Goal: Communication & Community: Answer question/provide support

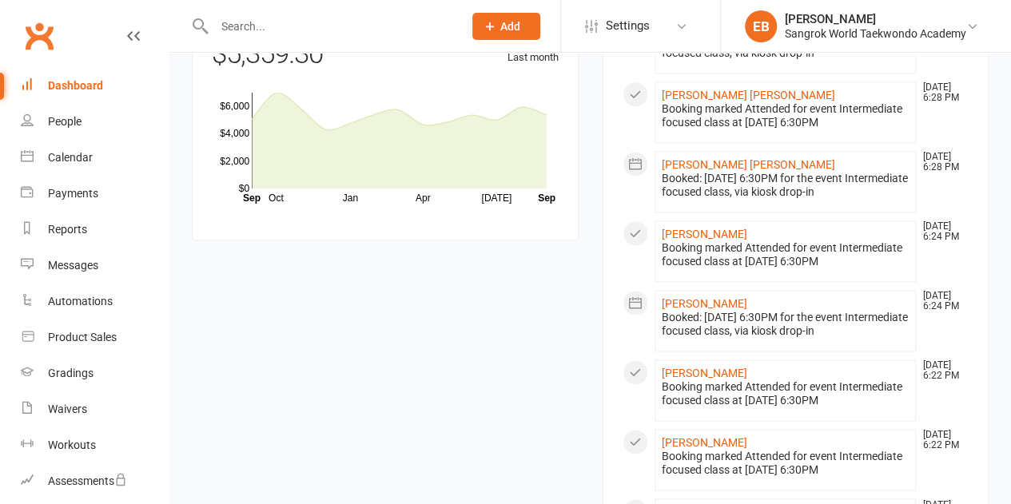
scroll to position [1020, 0]
click at [54, 381] on link "Gradings" at bounding box center [95, 374] width 148 height 36
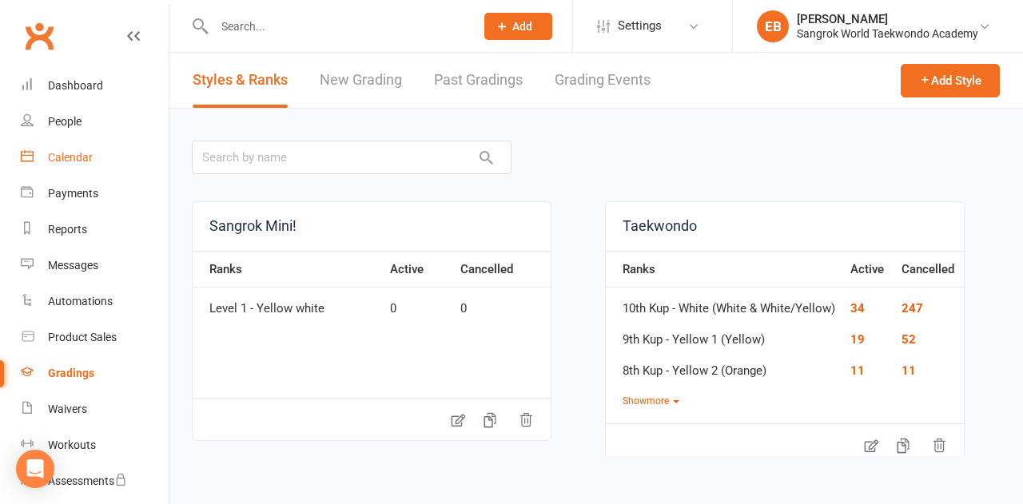
click at [64, 167] on link "Calendar" at bounding box center [95, 158] width 148 height 36
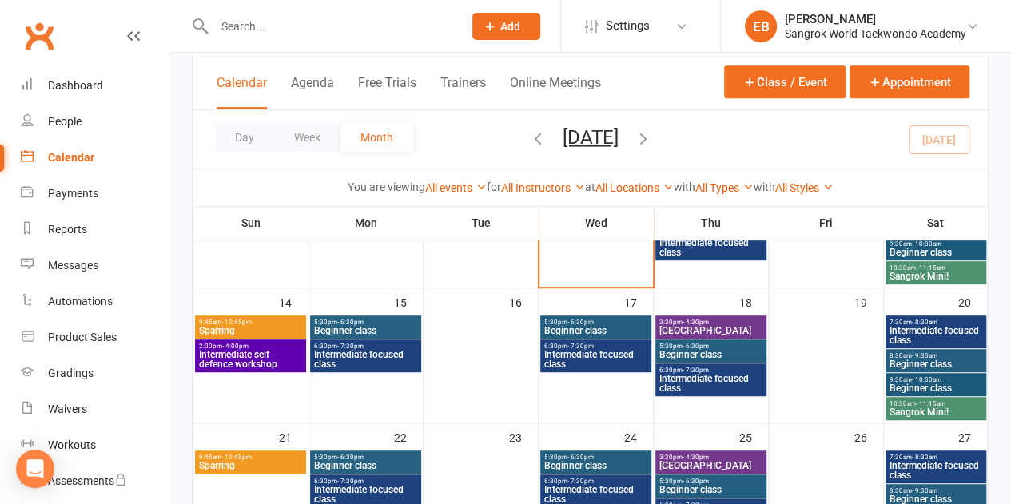
scroll to position [380, 0]
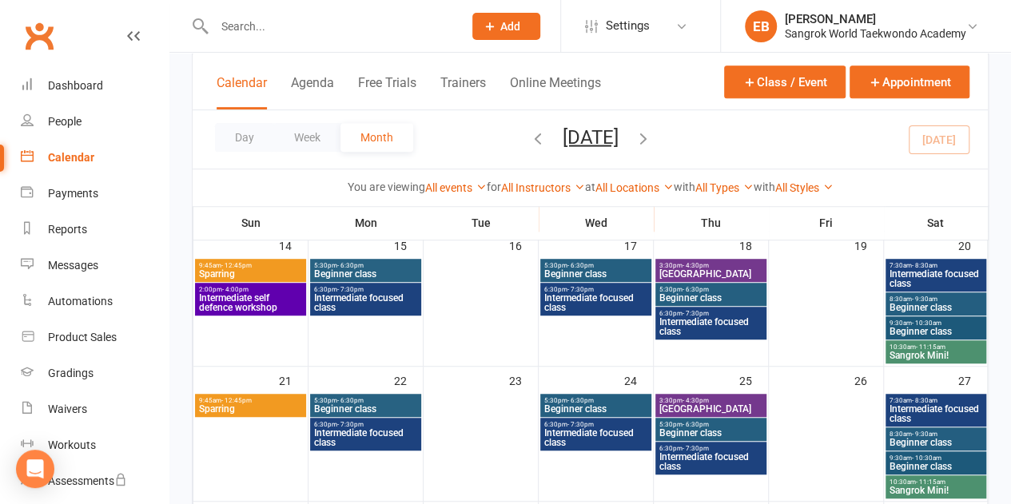
click at [265, 304] on span "Intermediate self defence workshop" at bounding box center [250, 302] width 105 height 19
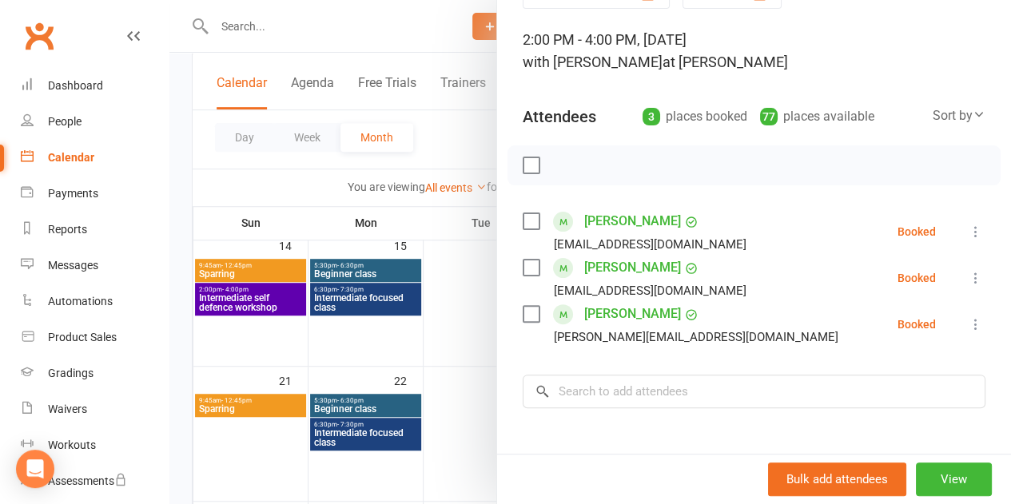
scroll to position [100, 0]
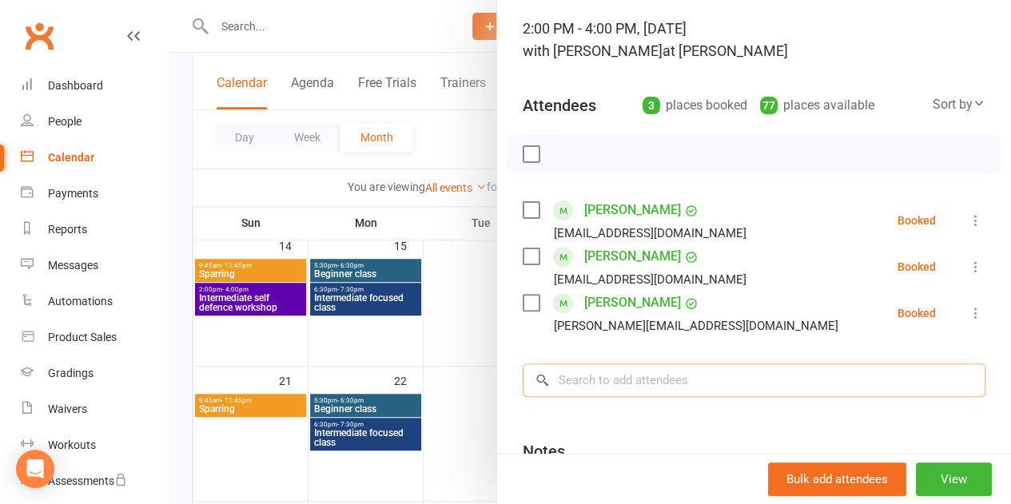
click at [668, 380] on input "search" at bounding box center [754, 381] width 463 height 34
type input "gigy"
click at [645, 407] on span "[EMAIL_ADDRESS][DOMAIN_NAME]" at bounding box center [726, 413] width 162 height 12
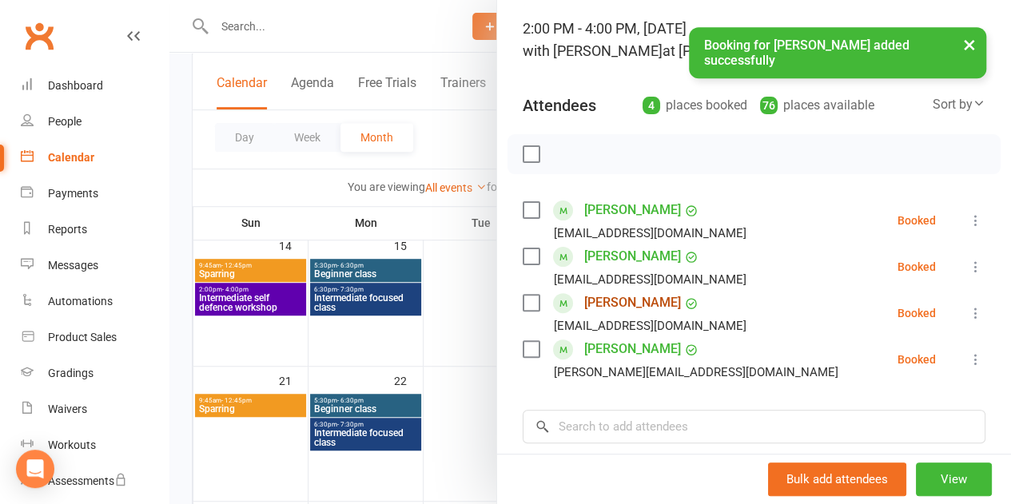
click at [600, 300] on link "[PERSON_NAME]" at bounding box center [632, 303] width 97 height 26
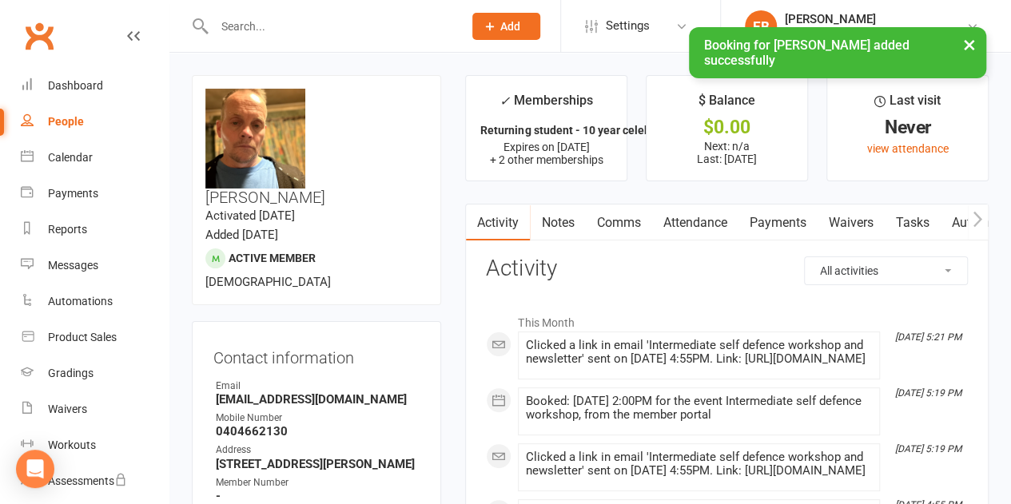
click at [637, 225] on link "Comms" at bounding box center [618, 223] width 66 height 37
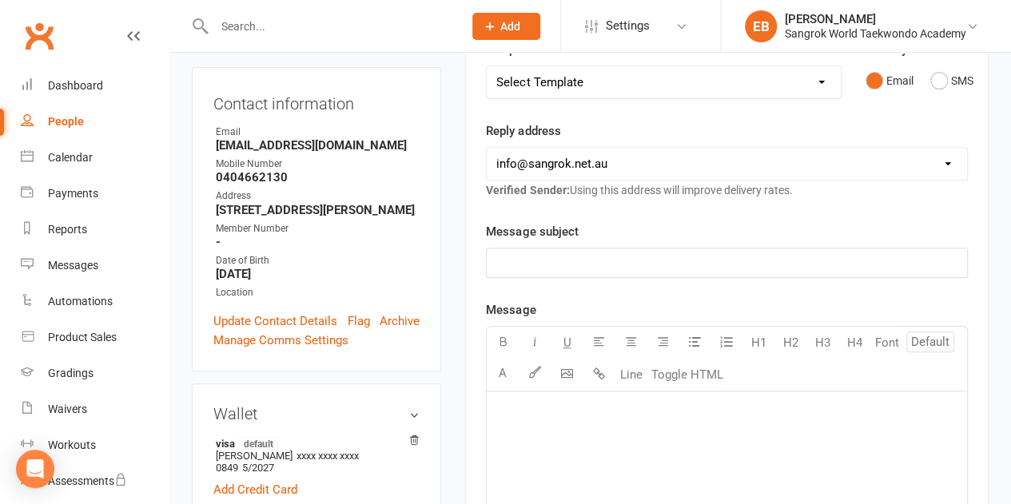
scroll to position [260, 0]
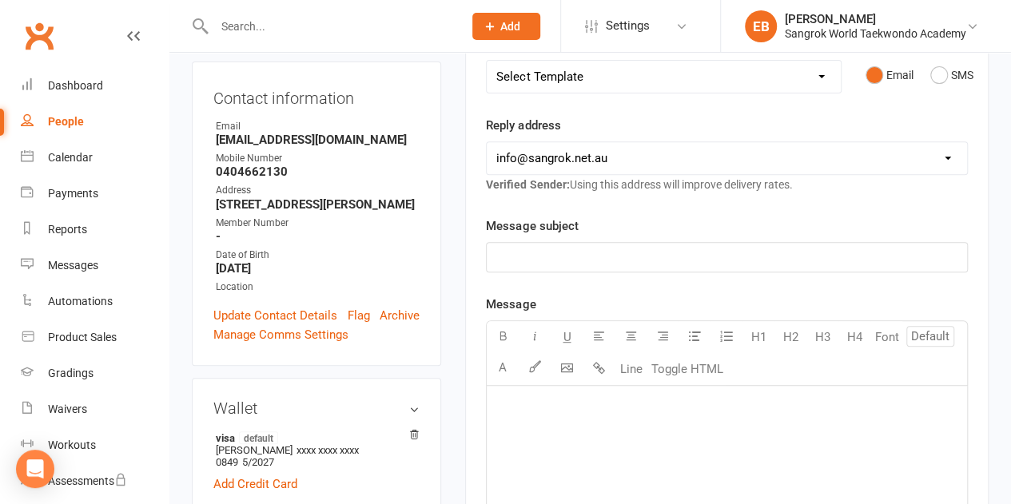
click at [507, 253] on p "﻿" at bounding box center [726, 257] width 461 height 19
click at [500, 391] on div "﻿" at bounding box center [727, 506] width 480 height 240
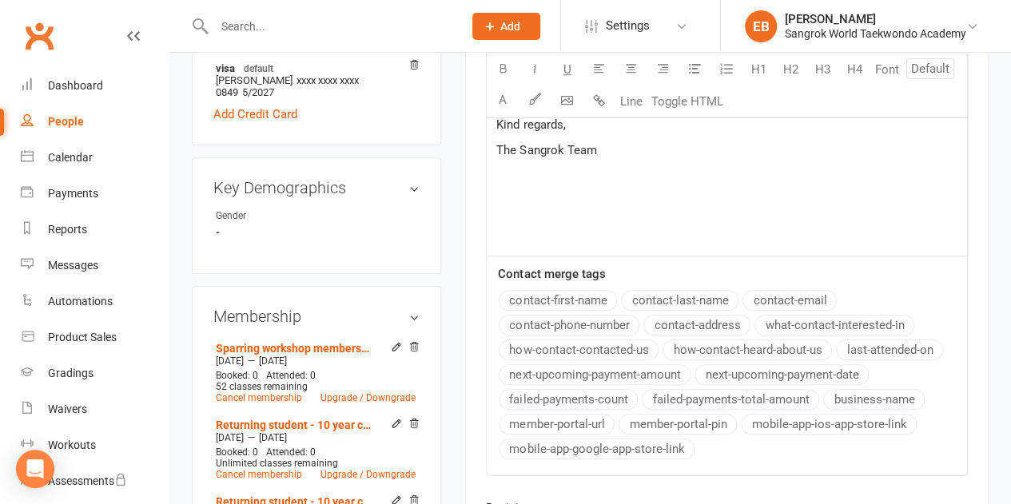
scroll to position [743, 0]
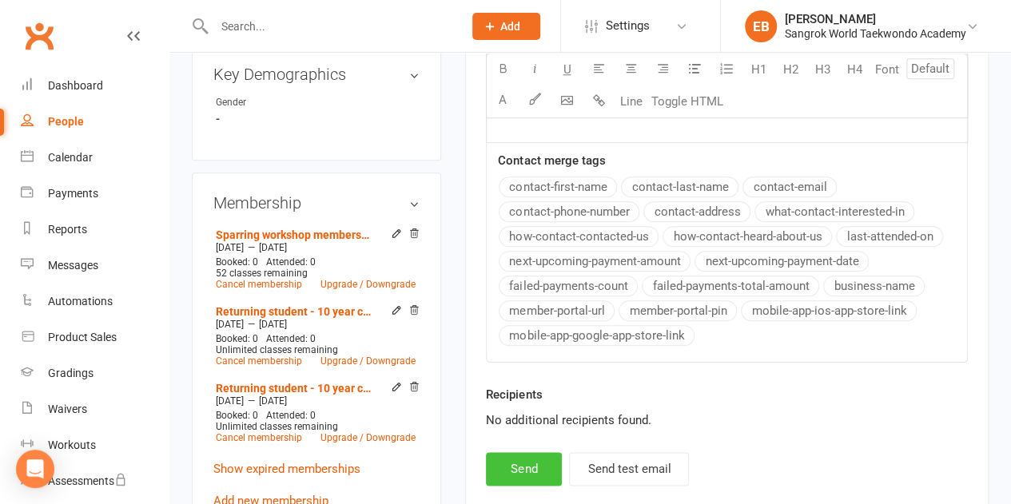
click at [511, 466] on button "Send" at bounding box center [524, 469] width 76 height 34
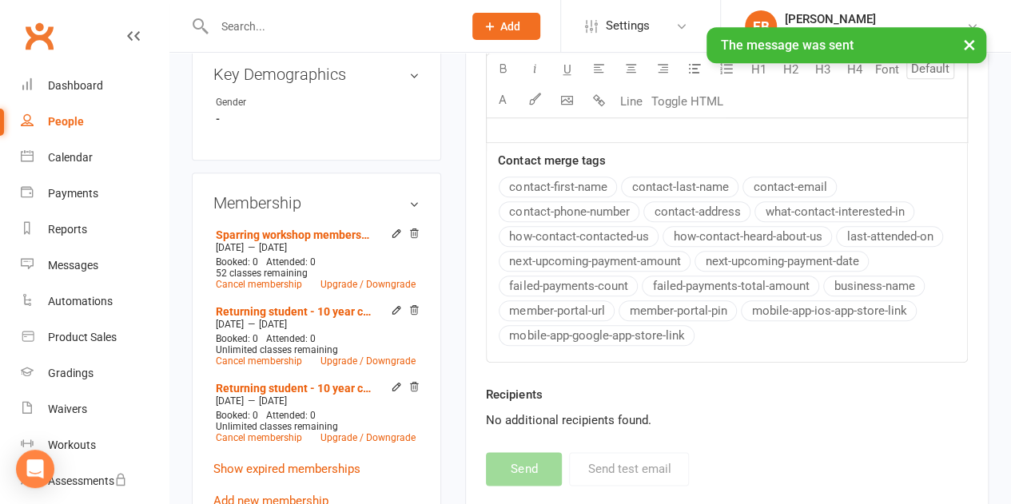
click at [299, 462] on link "Show expired memberships" at bounding box center [286, 469] width 147 height 14
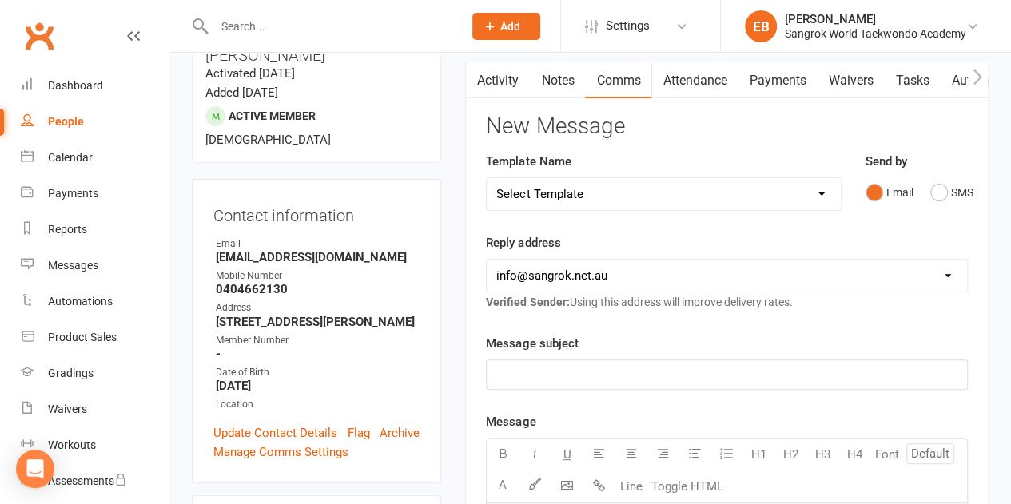
scroll to position [0, 0]
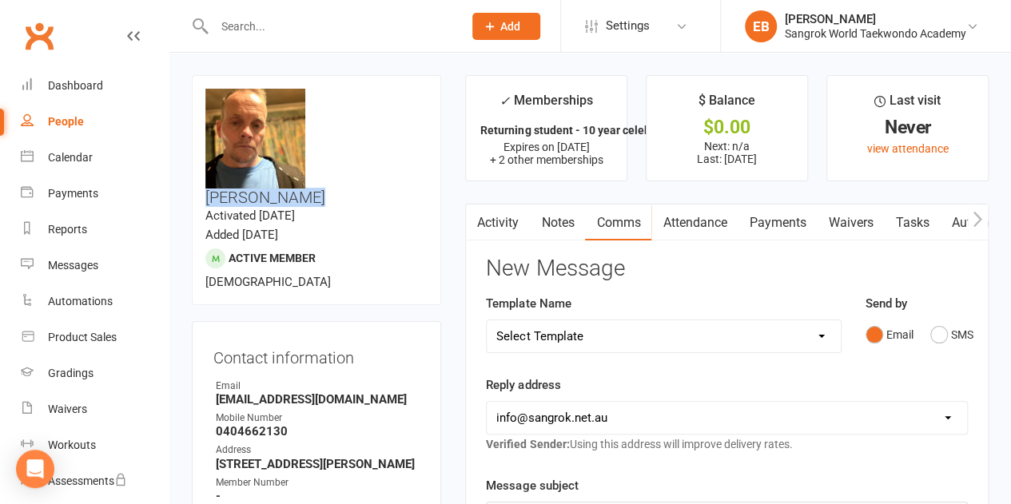
drag, startPoint x: 418, startPoint y: 96, endPoint x: 320, endPoint y: 105, distance: 97.9
click at [320, 105] on h3 "[PERSON_NAME]" at bounding box center [316, 147] width 222 height 117
